Goal: Task Accomplishment & Management: Complete application form

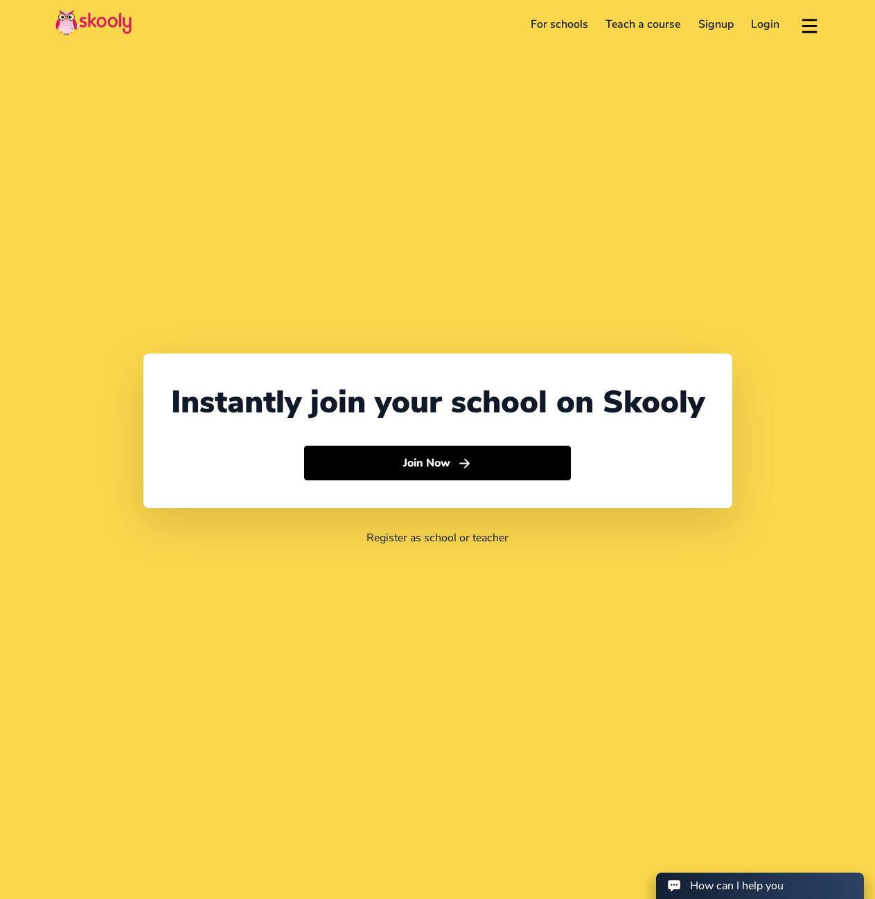
select select "91"
select select "India"
select select "Asia/Kolkata"
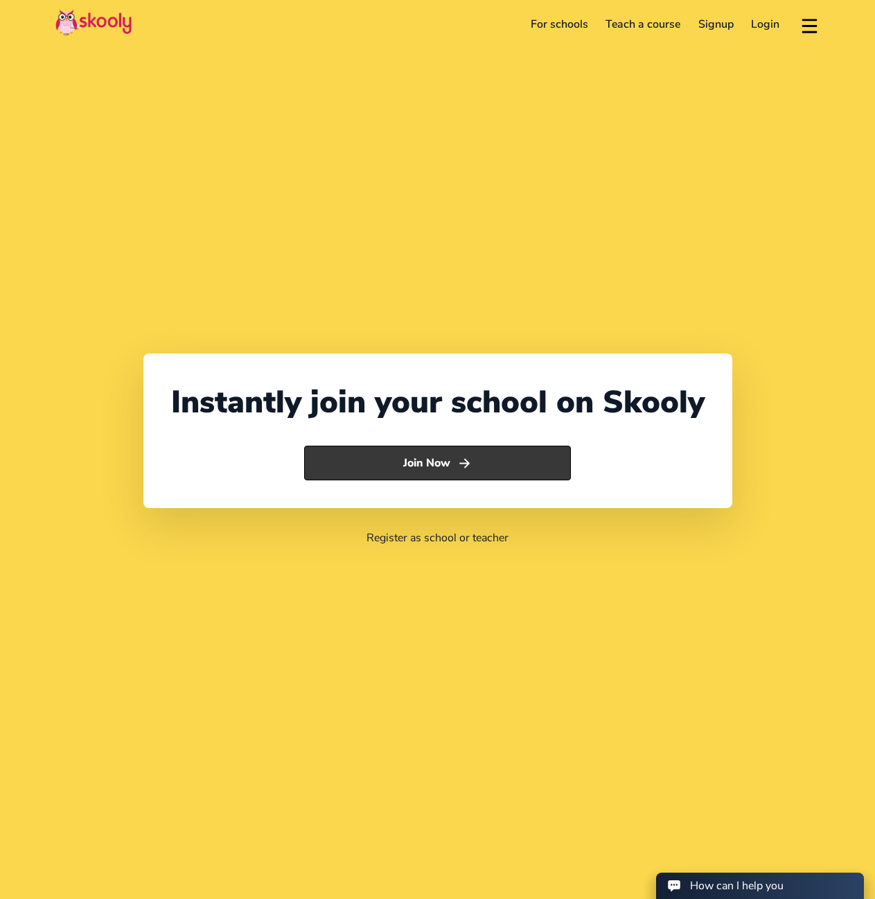
click at [411, 460] on button "Join Now" at bounding box center [437, 463] width 267 height 35
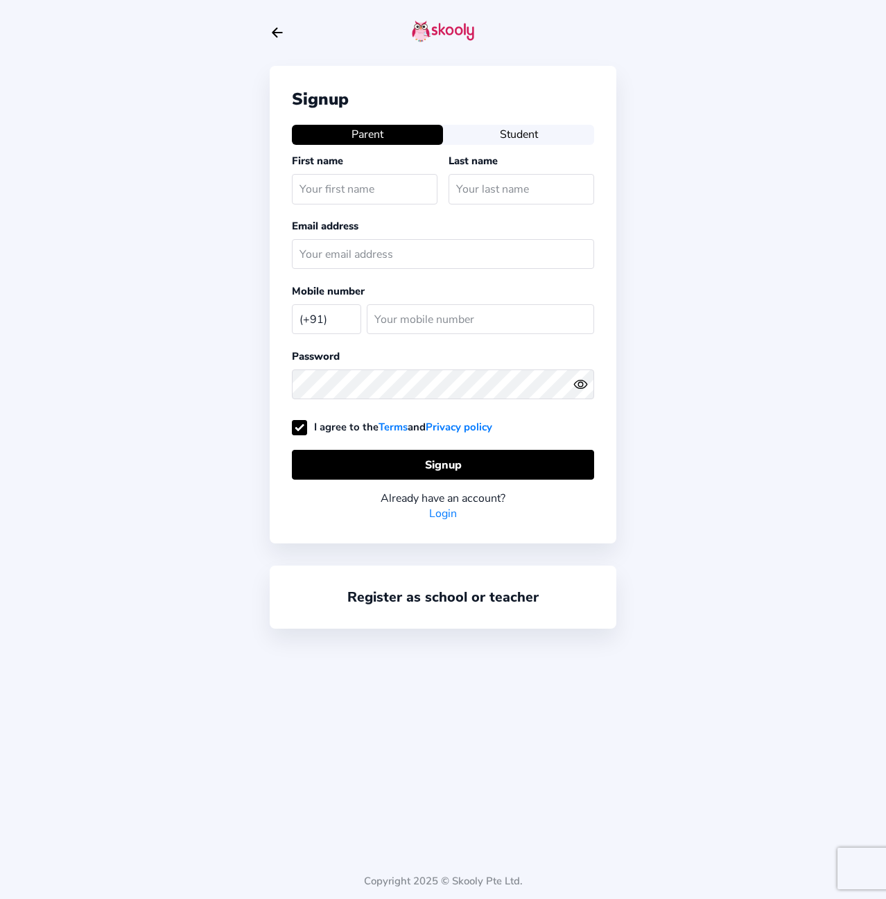
select select "IN"
